Goal: Book appointment/travel/reservation

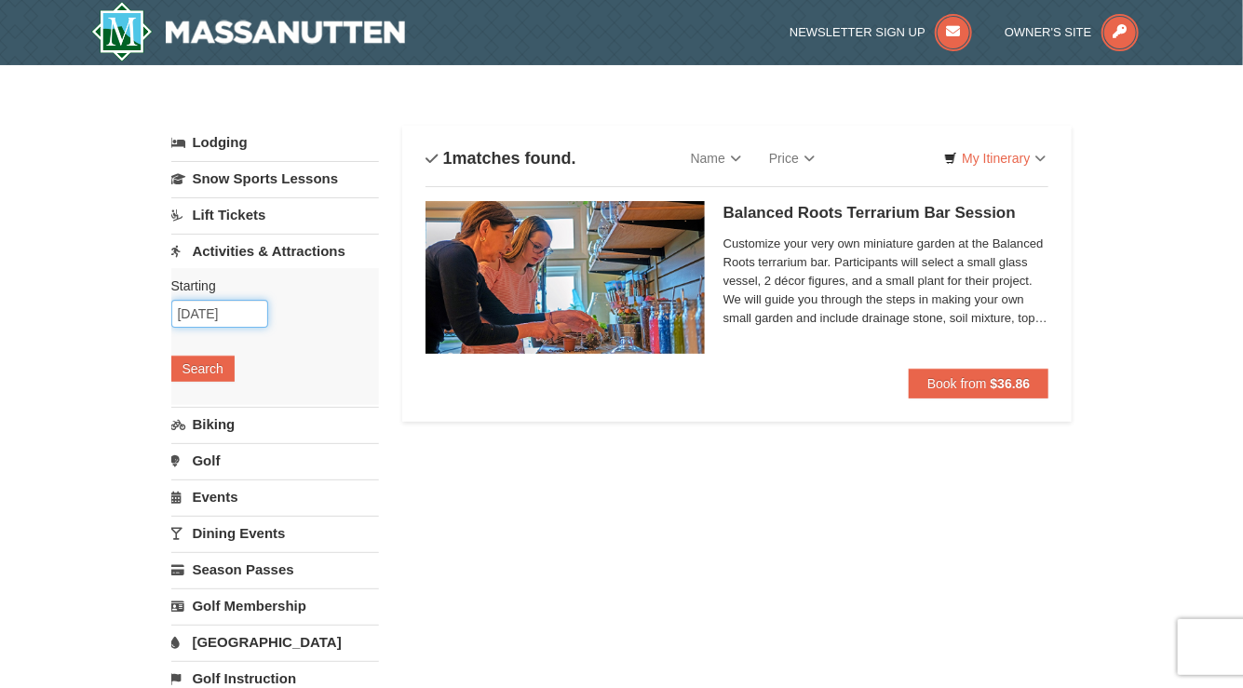
click at [192, 312] on input "10/03/2025" at bounding box center [219, 314] width 97 height 28
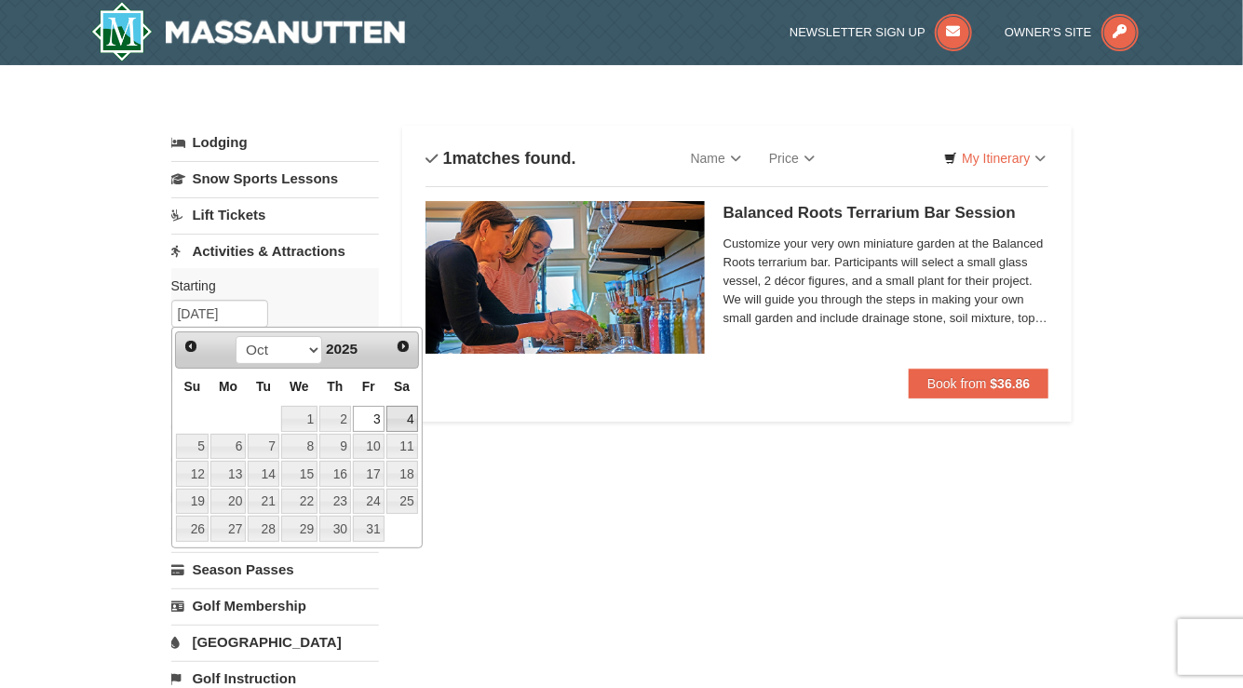
click at [386, 420] on link "4" at bounding box center [402, 419] width 32 height 26
type input "[DATE]"
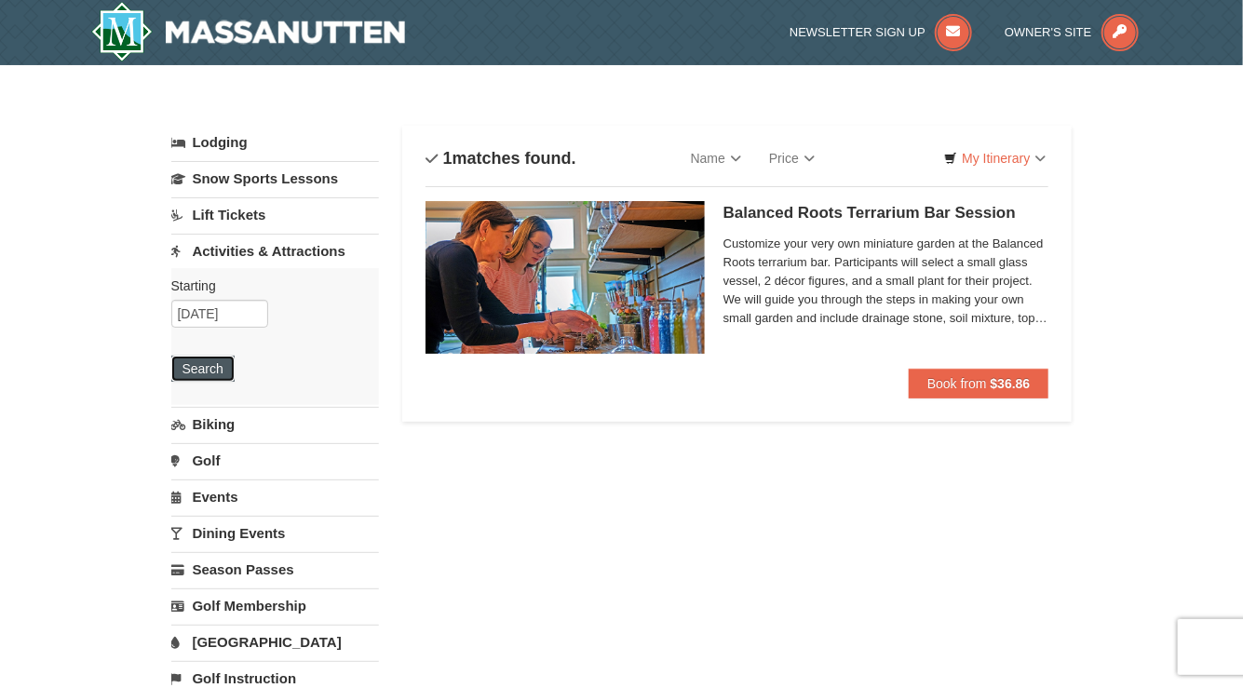
click at [213, 371] on button "Search" at bounding box center [202, 369] width 63 height 26
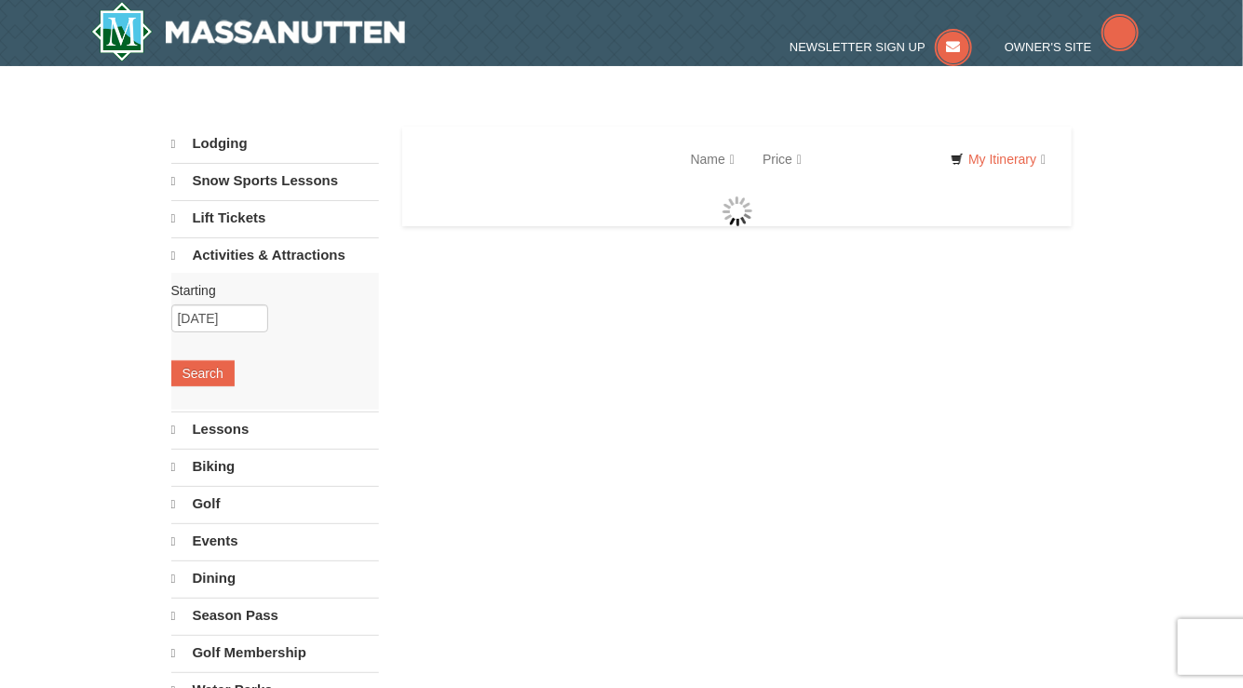
select select "9"
